Goal: Task Accomplishment & Management: Manage account settings

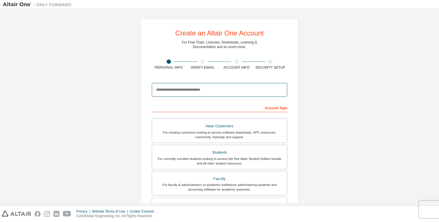
click at [214, 87] on input "email" at bounding box center [219, 90] width 135 height 14
type input "*"
type input "**********"
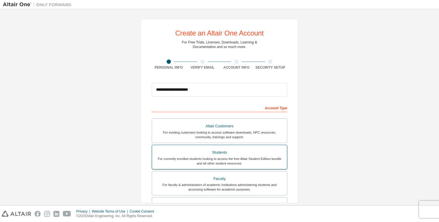
click at [235, 159] on div "For currently enrolled students looking to access the free Altair Student Editi…" at bounding box center [219, 160] width 128 height 9
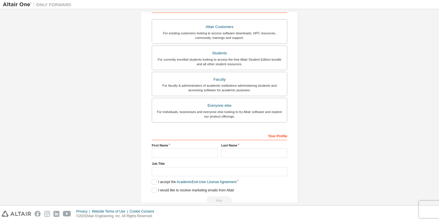
scroll to position [111, 0]
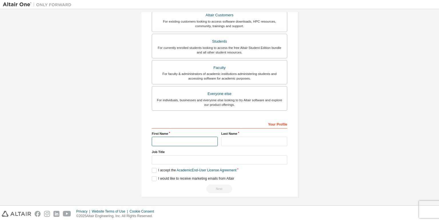
click at [194, 143] on input "text" at bounding box center [185, 141] width 66 height 9
type input "*********"
type input "*******"
click at [155, 169] on label "I accept the Academic End-User License Agreement" at bounding box center [194, 170] width 85 height 5
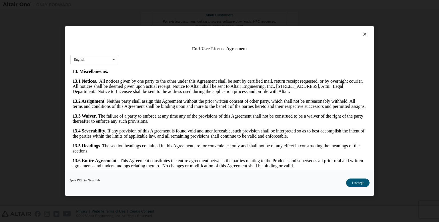
scroll to position [949, 0]
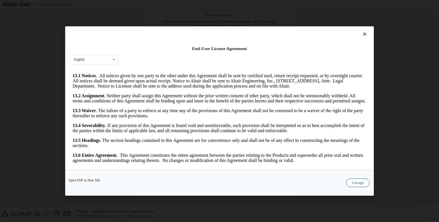
click at [355, 186] on button "I Accept" at bounding box center [357, 182] width 23 height 9
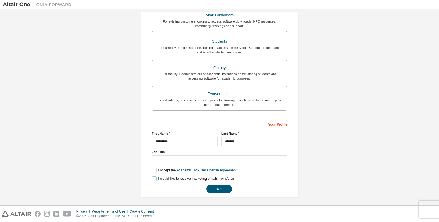
click at [153, 177] on label "I would like to receive marketing emails from Altair" at bounding box center [193, 178] width 82 height 5
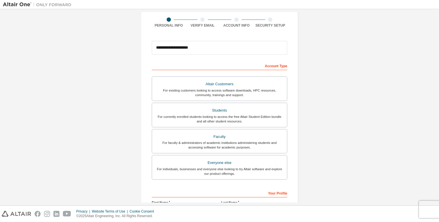
scroll to position [111, 0]
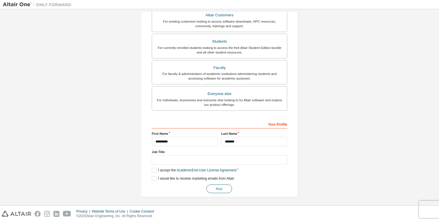
click at [223, 189] on button "Next" at bounding box center [219, 188] width 26 height 9
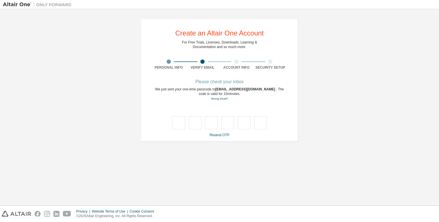
scroll to position [0, 0]
type input "*"
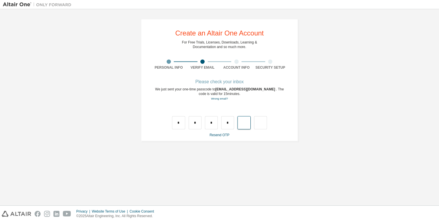
type input "*"
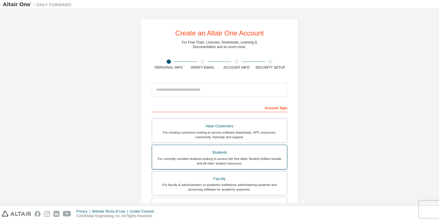
click at [221, 161] on div "For currently enrolled students looking to access the free Altair Student Editi…" at bounding box center [219, 160] width 128 height 9
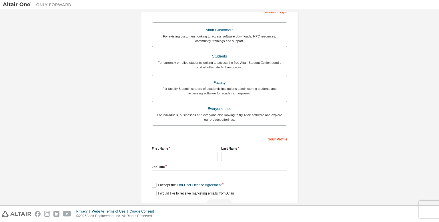
scroll to position [97, 0]
click at [26, 5] on img at bounding box center [38, 5] width 71 height 6
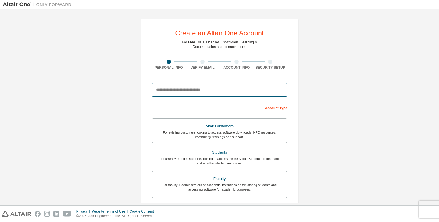
click at [220, 88] on input "email" at bounding box center [219, 90] width 135 height 14
type input "**********"
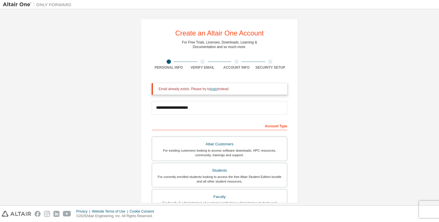
click at [213, 88] on link "login" at bounding box center [213, 89] width 7 height 4
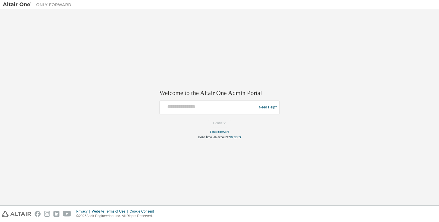
click at [215, 110] on div at bounding box center [209, 107] width 94 height 11
click at [207, 109] on input "text" at bounding box center [209, 106] width 94 height 8
type input "**********"
click at [221, 123] on button "Continue" at bounding box center [219, 123] width 25 height 9
